Goal: Task Accomplishment & Management: Manage account settings

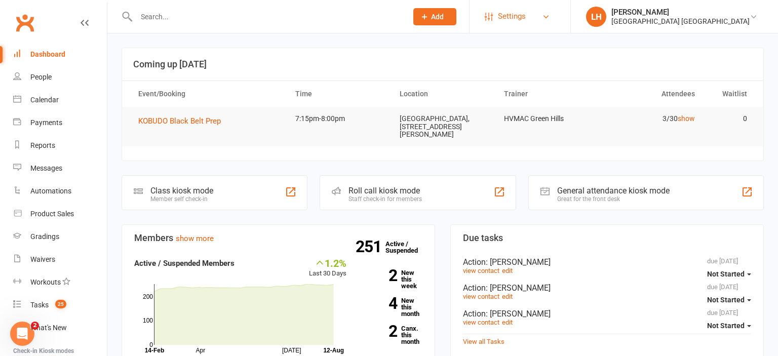
click at [533, 15] on link "Settings" at bounding box center [519, 16] width 70 height 23
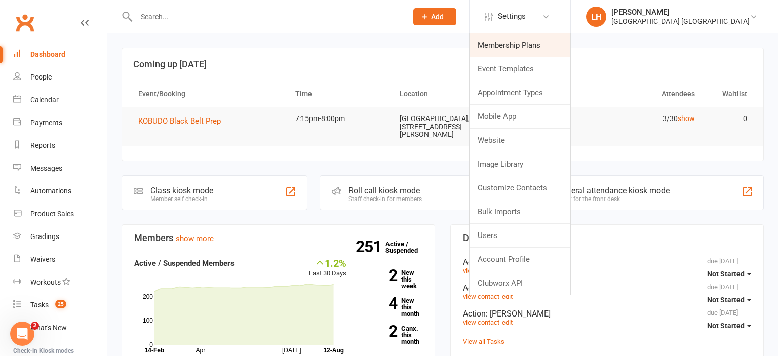
click at [517, 43] on link "Membership Plans" at bounding box center [519, 44] width 101 height 23
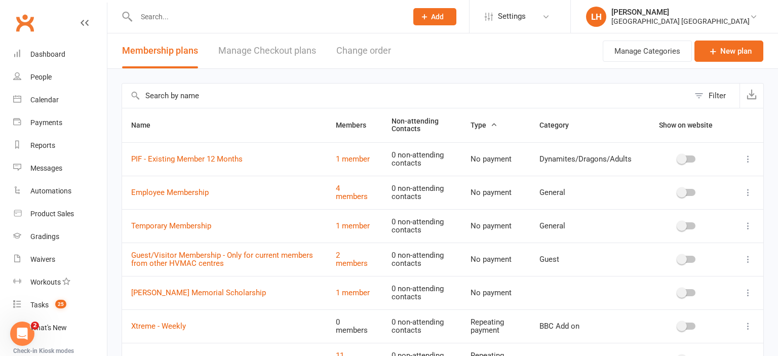
click at [262, 91] on input "text" at bounding box center [405, 96] width 567 height 24
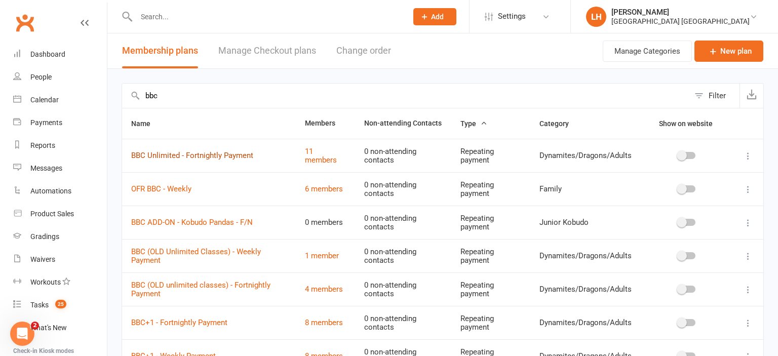
type input "bbc"
click at [218, 157] on link "BBC Unlimited - Fortnightly Payment" at bounding box center [192, 155] width 122 height 9
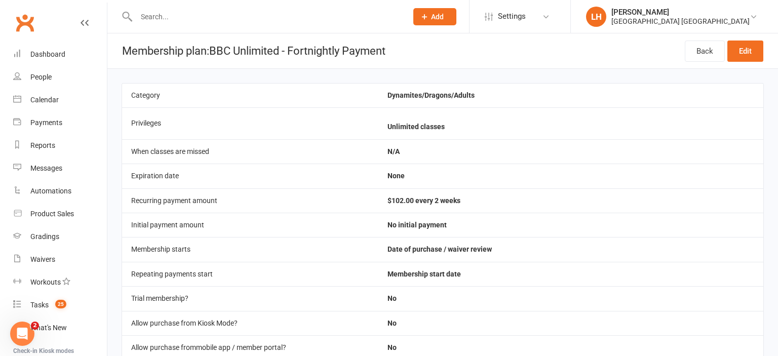
click at [171, 17] on input "text" at bounding box center [266, 17] width 267 height 14
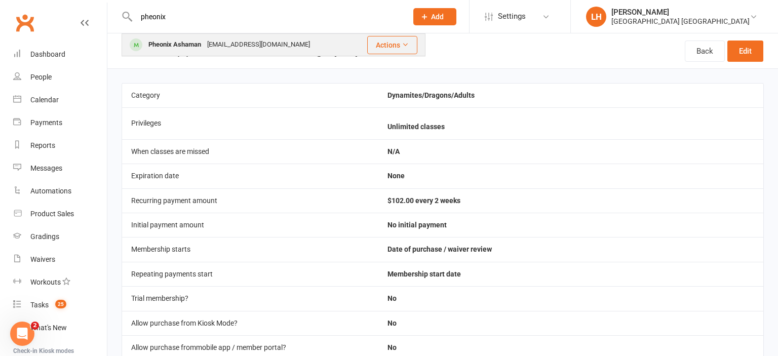
type input "pheonix"
click at [185, 49] on div "Pheonix Ashaman" at bounding box center [174, 44] width 59 height 15
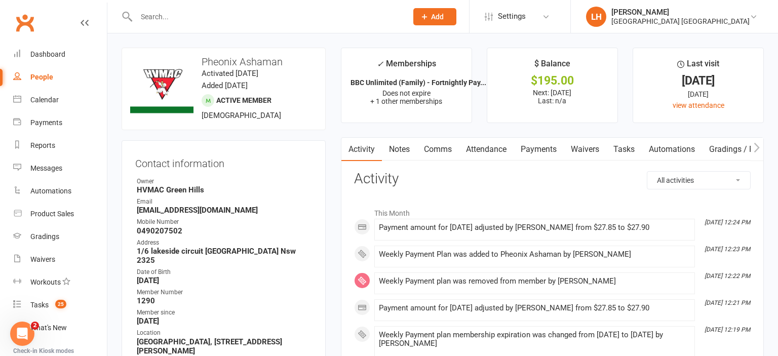
click at [543, 147] on link "Payments" at bounding box center [538, 149] width 50 height 23
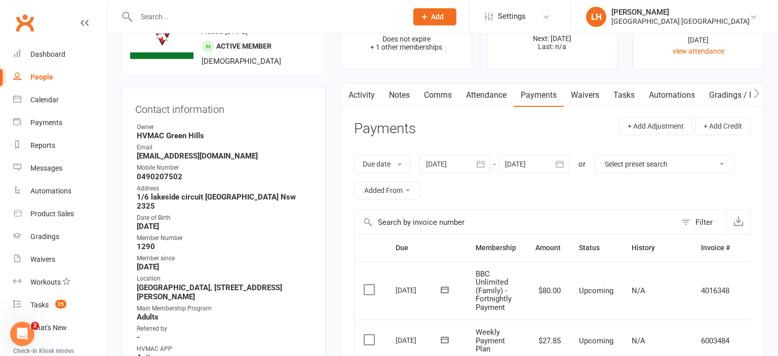
scroll to position [53, 0]
click at [587, 91] on link "Waivers" at bounding box center [584, 96] width 43 height 23
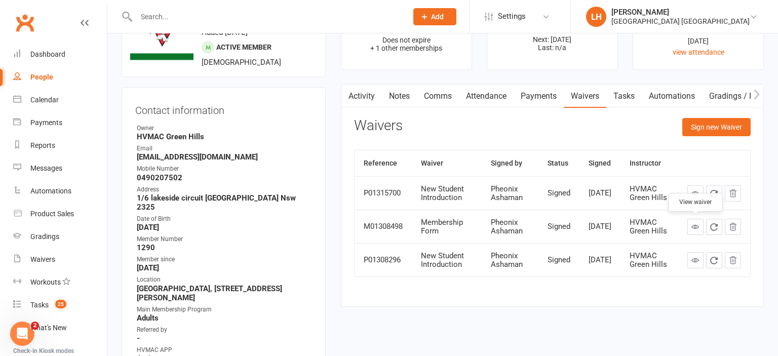
click at [689, 229] on link at bounding box center [695, 227] width 16 height 16
click at [61, 52] on div "Dashboard" at bounding box center [47, 54] width 35 height 8
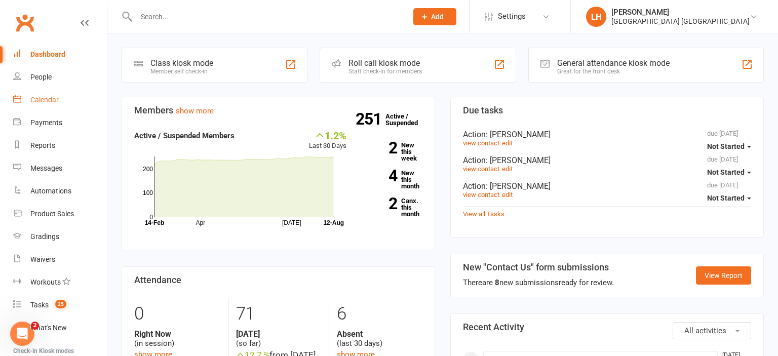
click at [50, 101] on div "Calendar" at bounding box center [44, 100] width 28 height 8
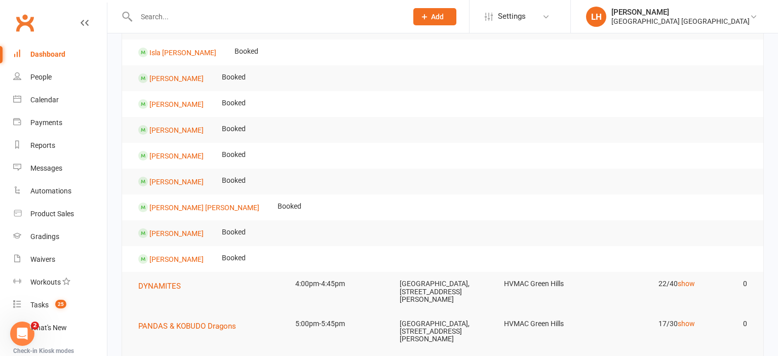
scroll to position [107, 0]
click at [173, 13] on input "text" at bounding box center [266, 17] width 267 height 14
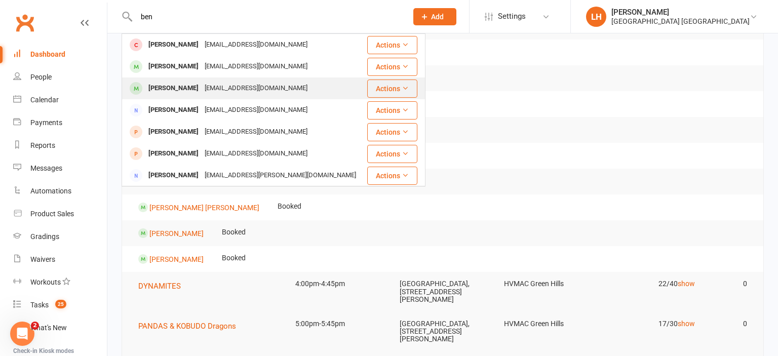
type input "ben"
click at [269, 82] on div "Ben Taylor btaylor_135@hotmail.com" at bounding box center [244, 88] width 243 height 21
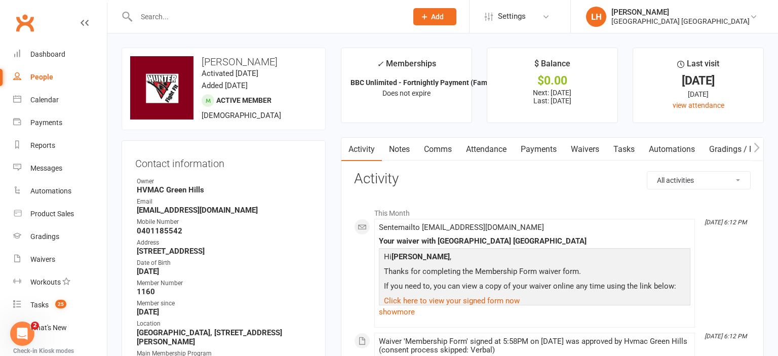
click at [540, 146] on link "Payments" at bounding box center [538, 149] width 50 height 23
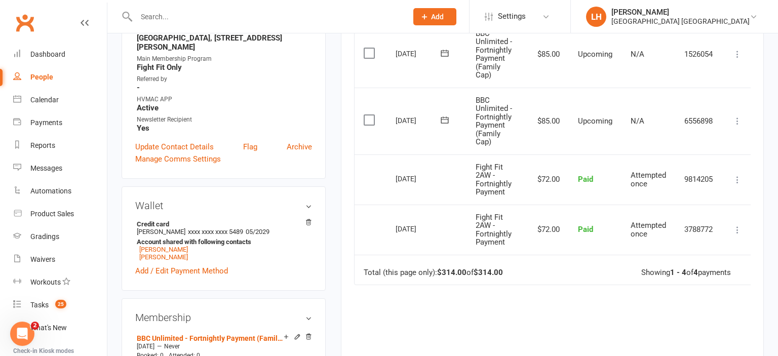
scroll to position [320, 0]
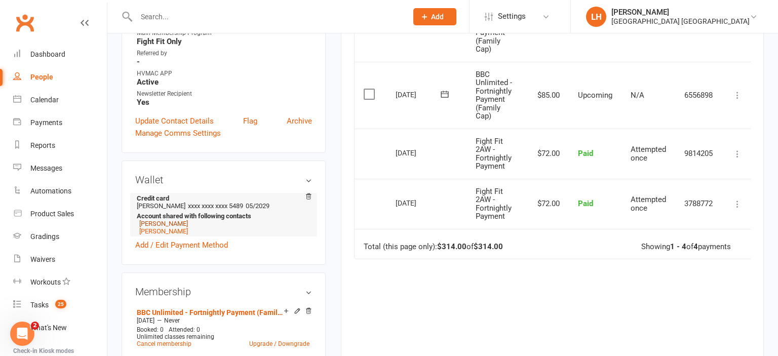
click at [150, 227] on link "Elijah Taylor" at bounding box center [163, 224] width 49 height 8
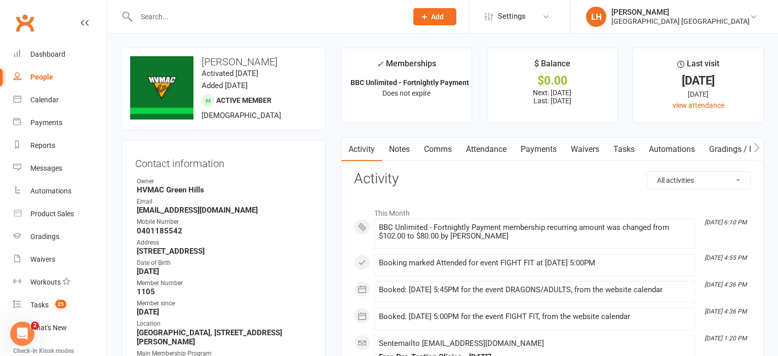
click at [540, 148] on link "Payments" at bounding box center [538, 149] width 50 height 23
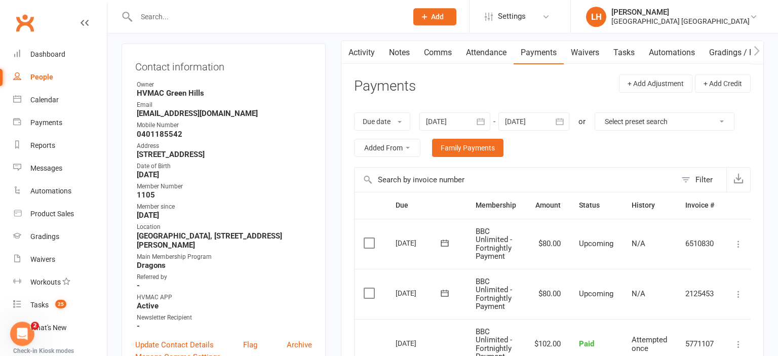
scroll to position [53, 0]
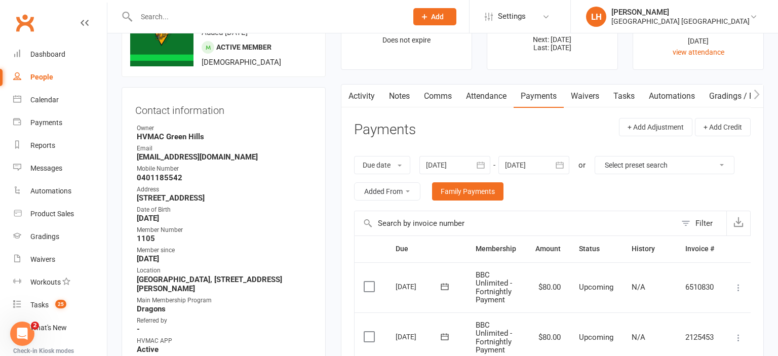
drag, startPoint x: 296, startPoint y: 9, endPoint x: 295, endPoint y: 26, distance: 16.7
click at [295, 26] on div at bounding box center [260, 16] width 278 height 33
click at [265, 21] on input "text" at bounding box center [266, 17] width 267 height 14
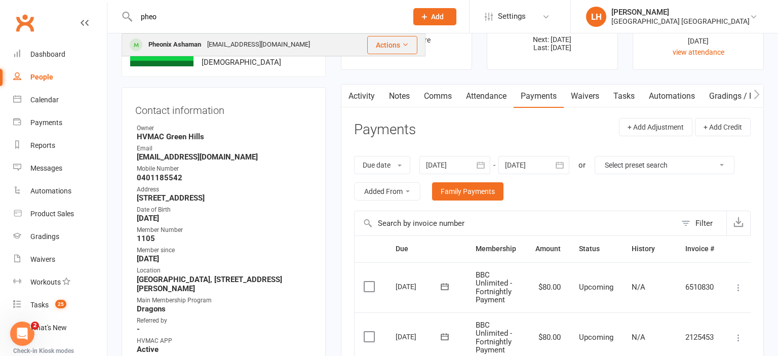
type input "pheo"
click at [255, 46] on div "[EMAIL_ADDRESS][DOMAIN_NAME]" at bounding box center [258, 44] width 109 height 15
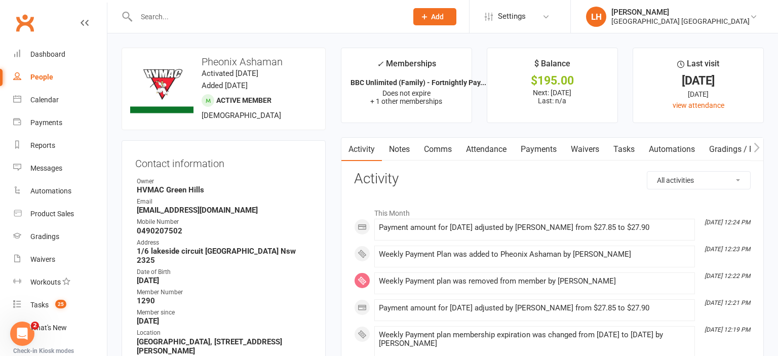
click at [536, 146] on link "Payments" at bounding box center [538, 149] width 50 height 23
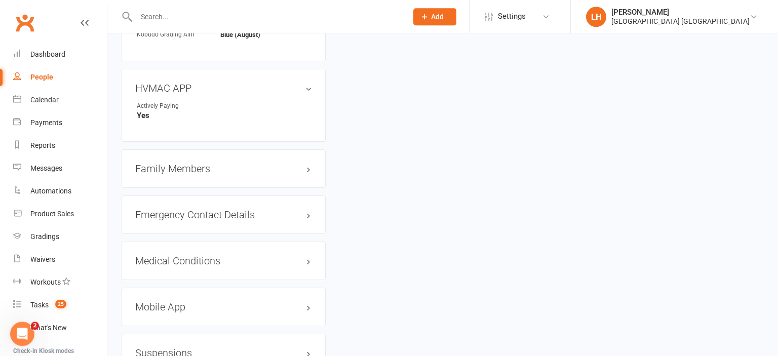
scroll to position [1176, 0]
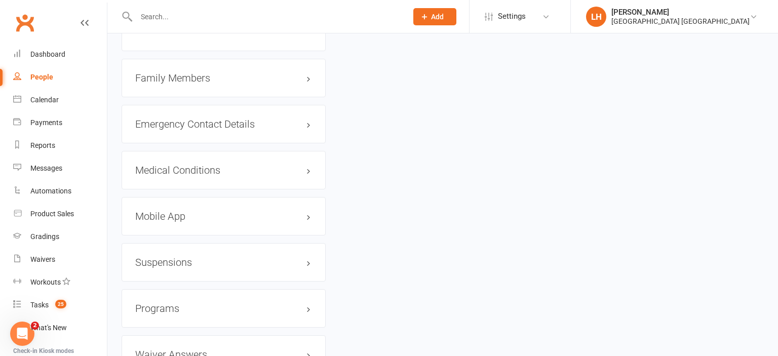
click at [191, 77] on h3 "Family Members" at bounding box center [223, 77] width 177 height 11
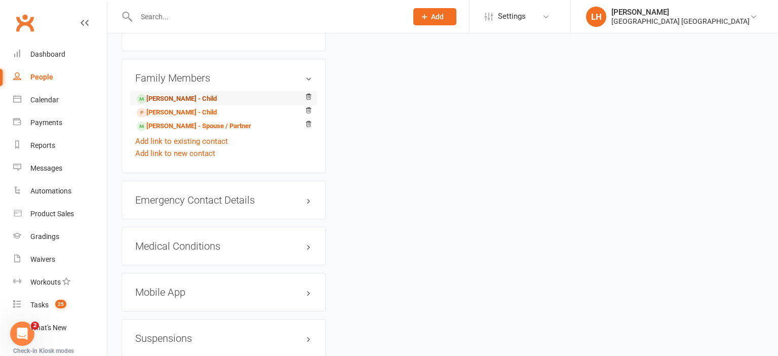
click at [193, 94] on link "Amara Ashaman - Child" at bounding box center [177, 99] width 80 height 11
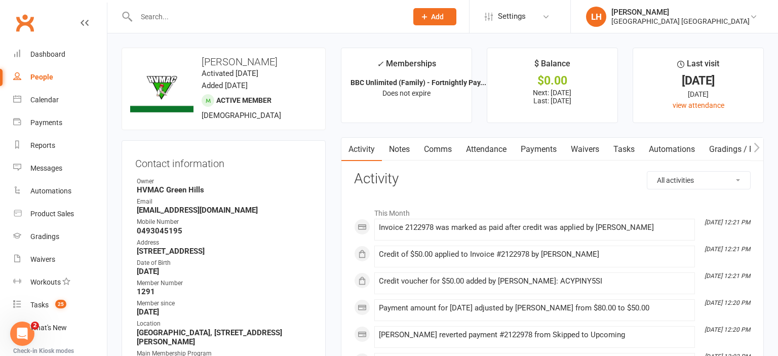
click at [536, 149] on link "Payments" at bounding box center [538, 149] width 50 height 23
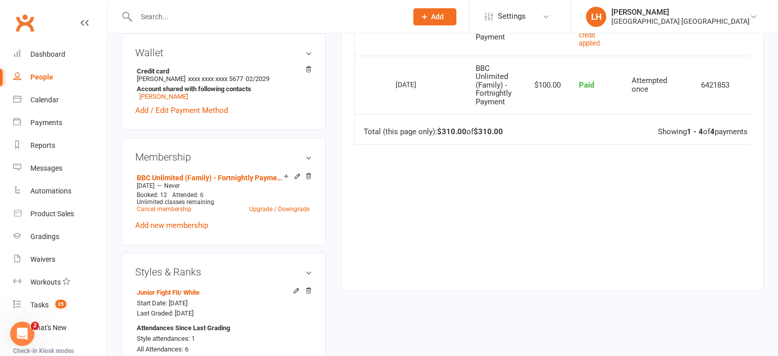
scroll to position [427, 0]
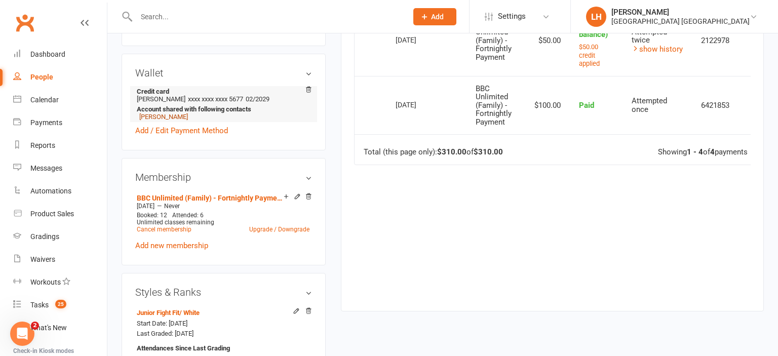
click at [167, 120] on link "Allesha Roach" at bounding box center [163, 117] width 49 height 8
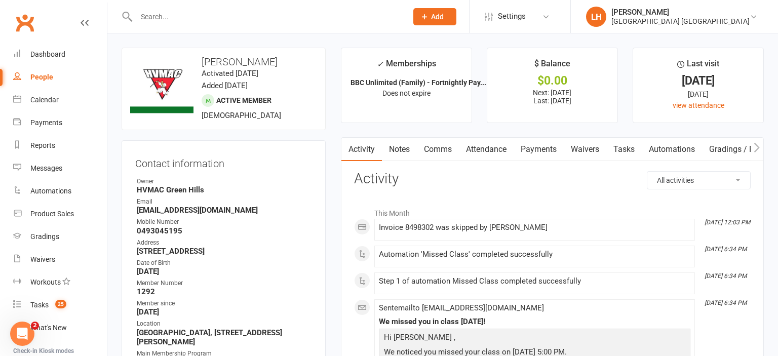
click at [548, 144] on link "Payments" at bounding box center [538, 149] width 50 height 23
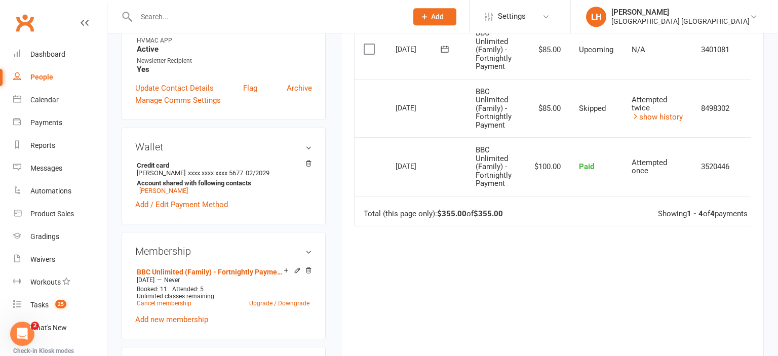
scroll to position [374, 0]
